Goal: Register for event/course

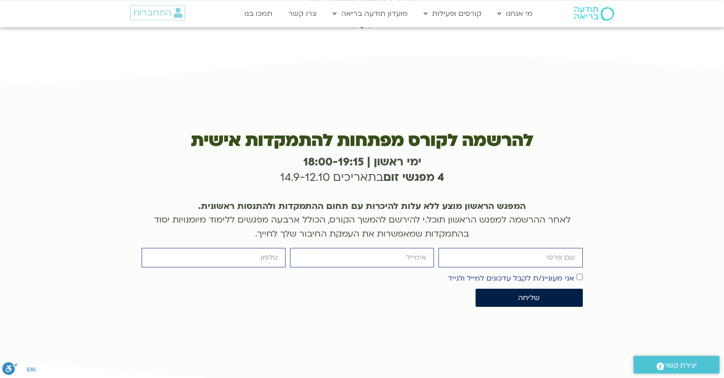
scroll to position [2954, 0]
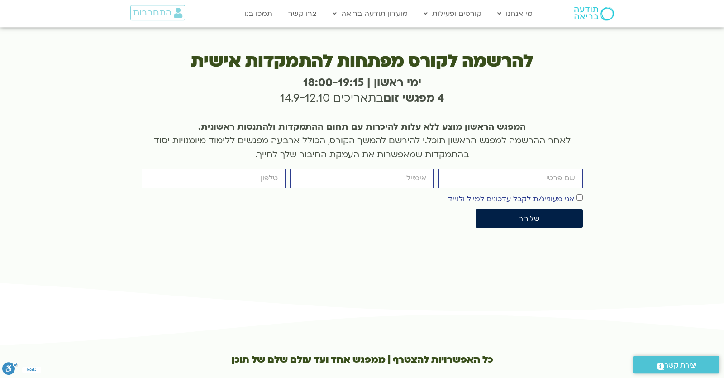
click at [352, 168] on div "firstname email cellphone אישור דיוור אני מעוניינ/ת לקבל עדכונים למייל ולנייד ש…" at bounding box center [362, 199] width 446 height 63
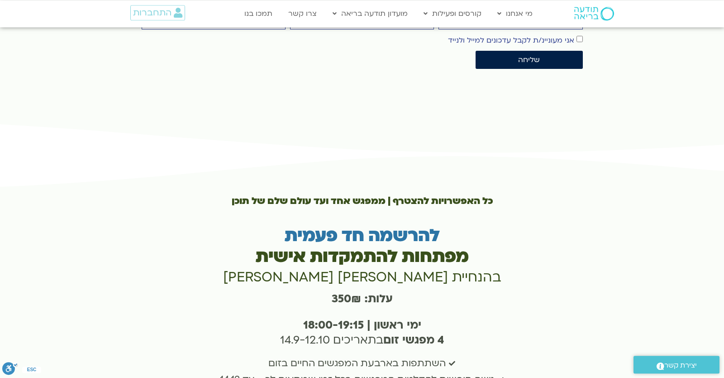
scroll to position [3191, 0]
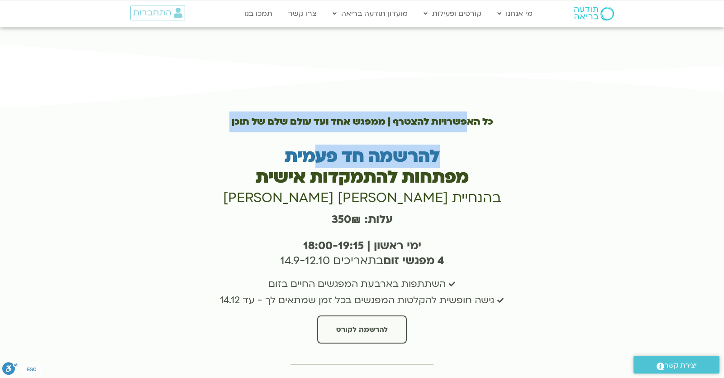
drag, startPoint x: 469, startPoint y: 72, endPoint x: 315, endPoint y: 115, distance: 159.8
click at [315, 115] on div "כל האפשרויות להצטרף | ממפגש אחד ועד עולם שלם של תוכן להרשמה חד פעמית מפתחות להת…" at bounding box center [362, 227] width 432 height 241
click at [318, 146] on h3 "להרשמה חד פעמית" at bounding box center [362, 156] width 432 height 21
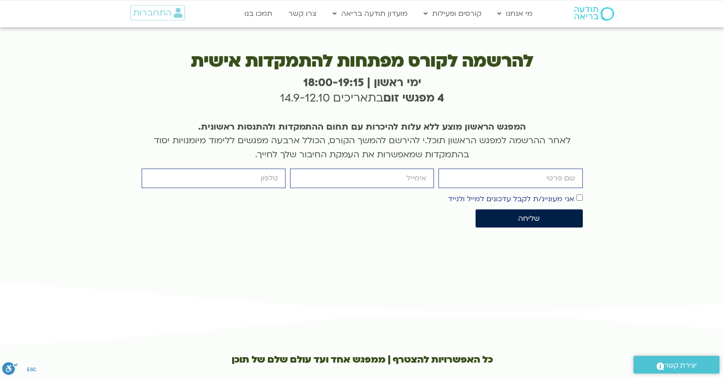
scroll to position [2875, 0]
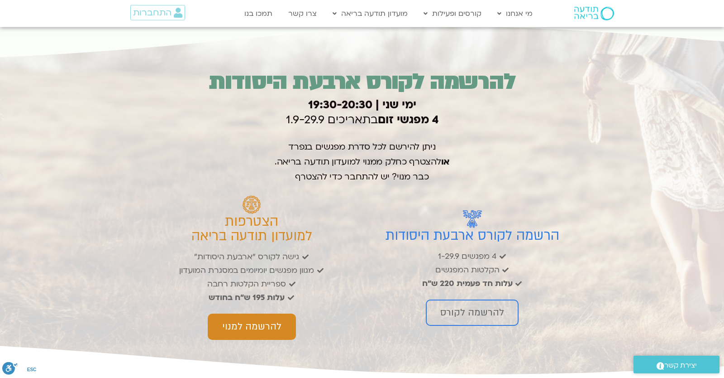
scroll to position [1297, 0]
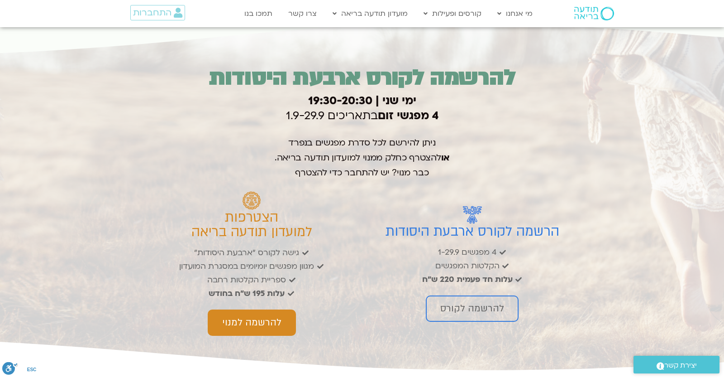
click at [10, 185] on div at bounding box center [362, 196] width 724 height 351
click at [350, 227] on p "הצטרפות למועדון תודעה בריאה" at bounding box center [251, 224] width 211 height 29
